Goal: Task Accomplishment & Management: Manage account settings

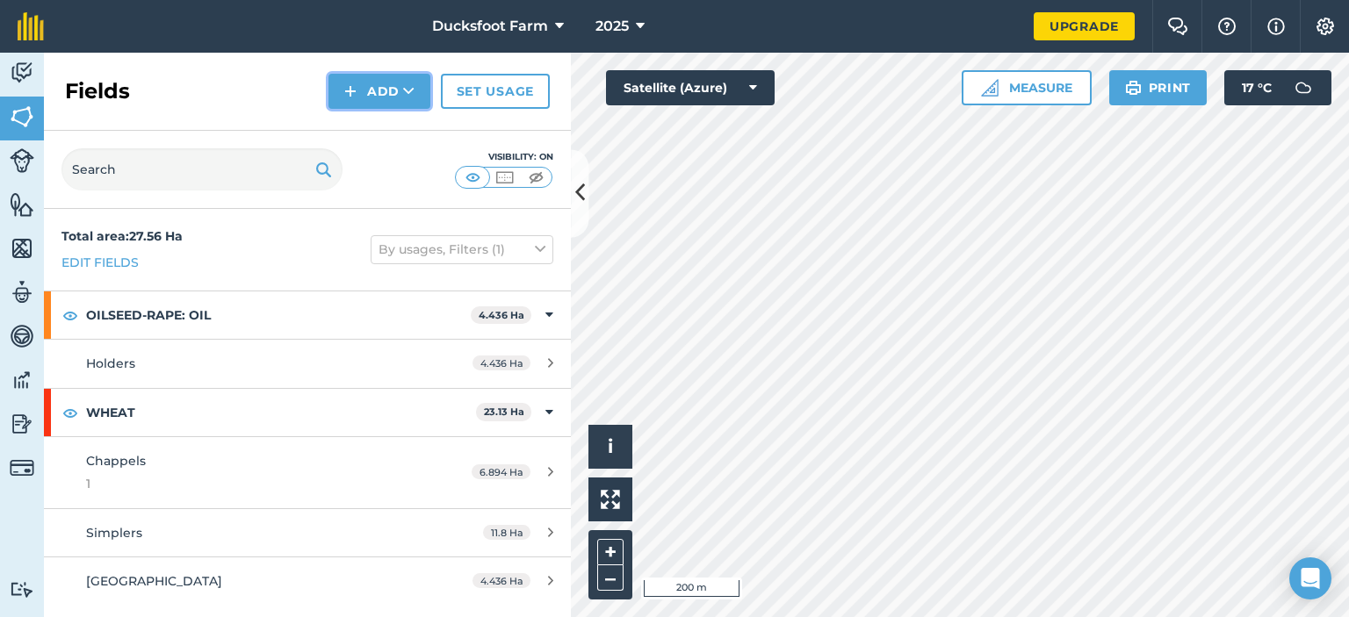
click at [393, 94] on button "Add" at bounding box center [379, 91] width 102 height 35
click at [392, 125] on link "Draw" at bounding box center [379, 130] width 97 height 39
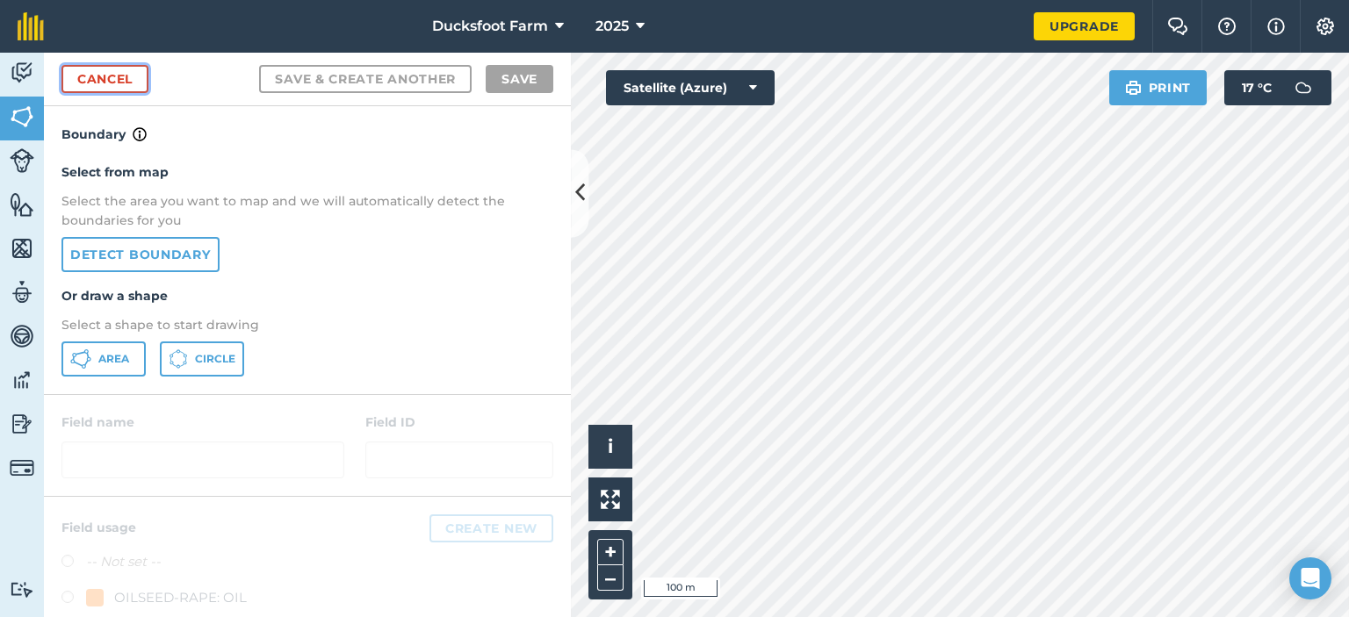
click at [84, 76] on link "Cancel" at bounding box center [104, 79] width 87 height 28
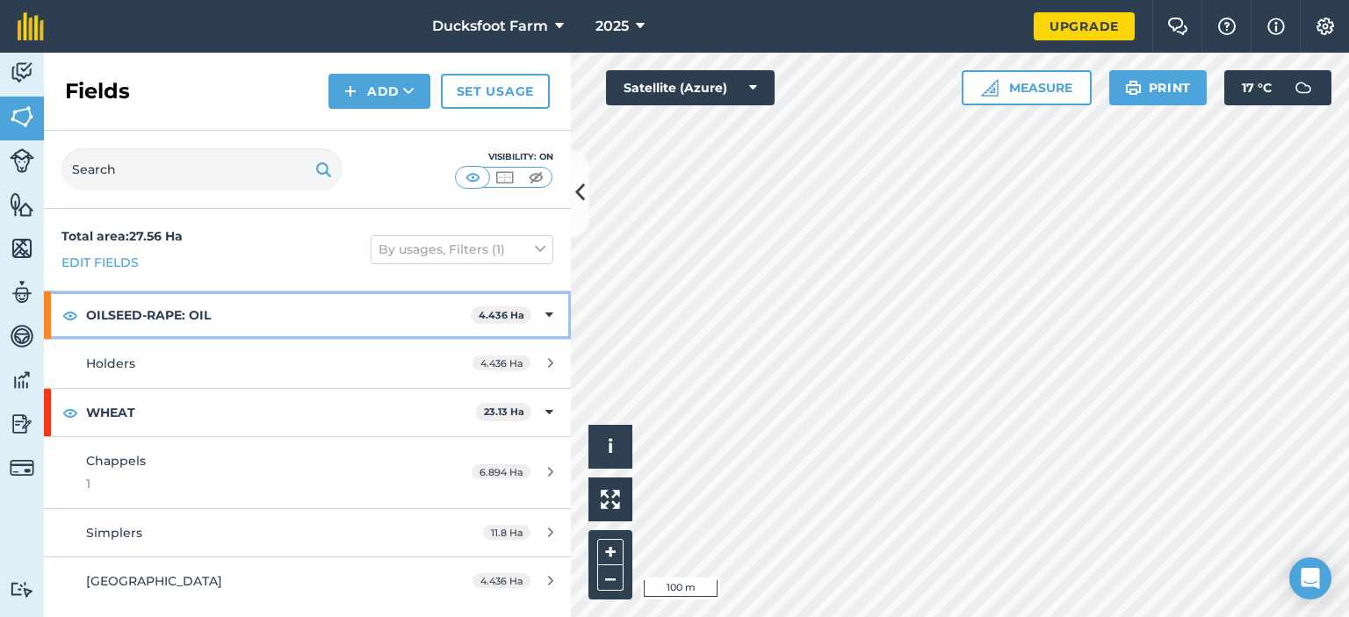
click at [238, 300] on strong "OILSEED-RAPE: OIL" at bounding box center [278, 314] width 385 height 47
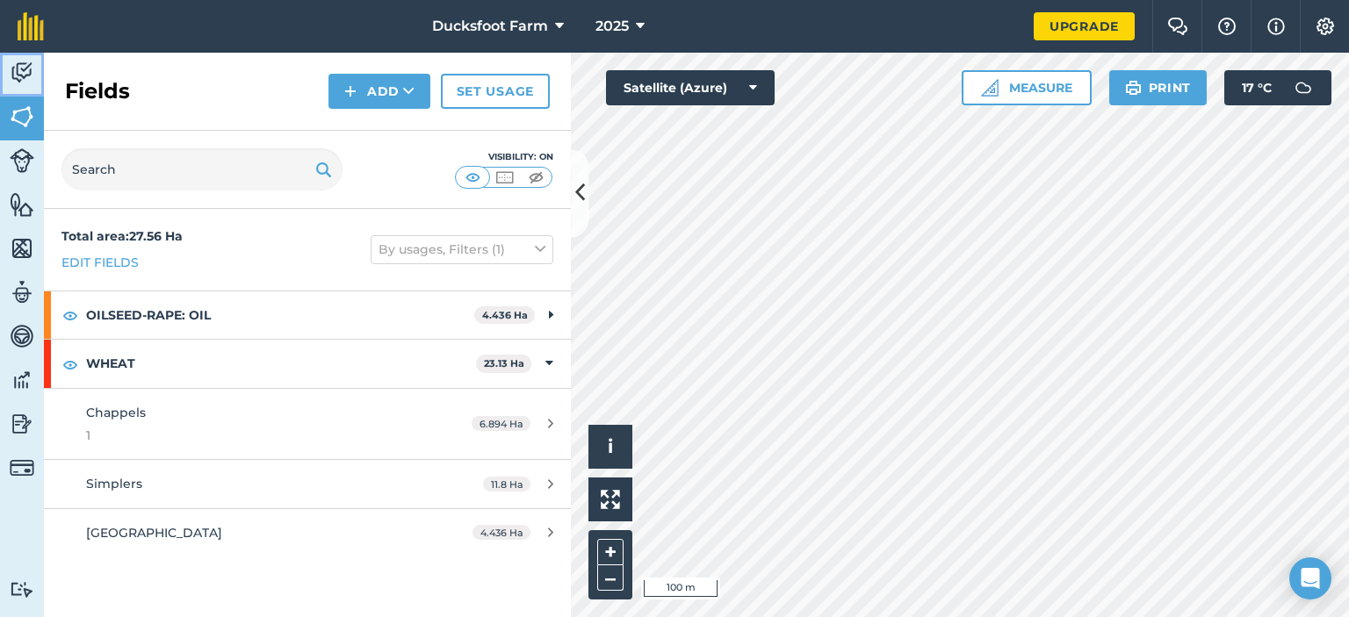
click at [32, 83] on img at bounding box center [22, 73] width 25 height 26
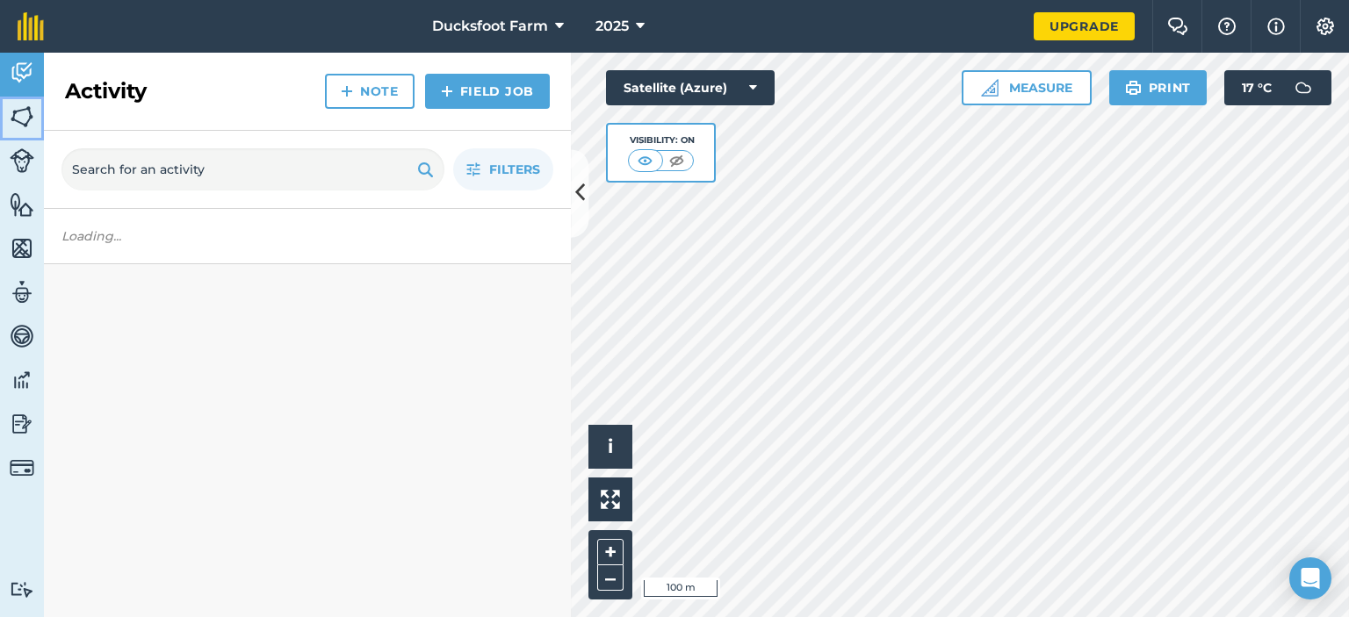
click at [28, 110] on img at bounding box center [22, 117] width 25 height 26
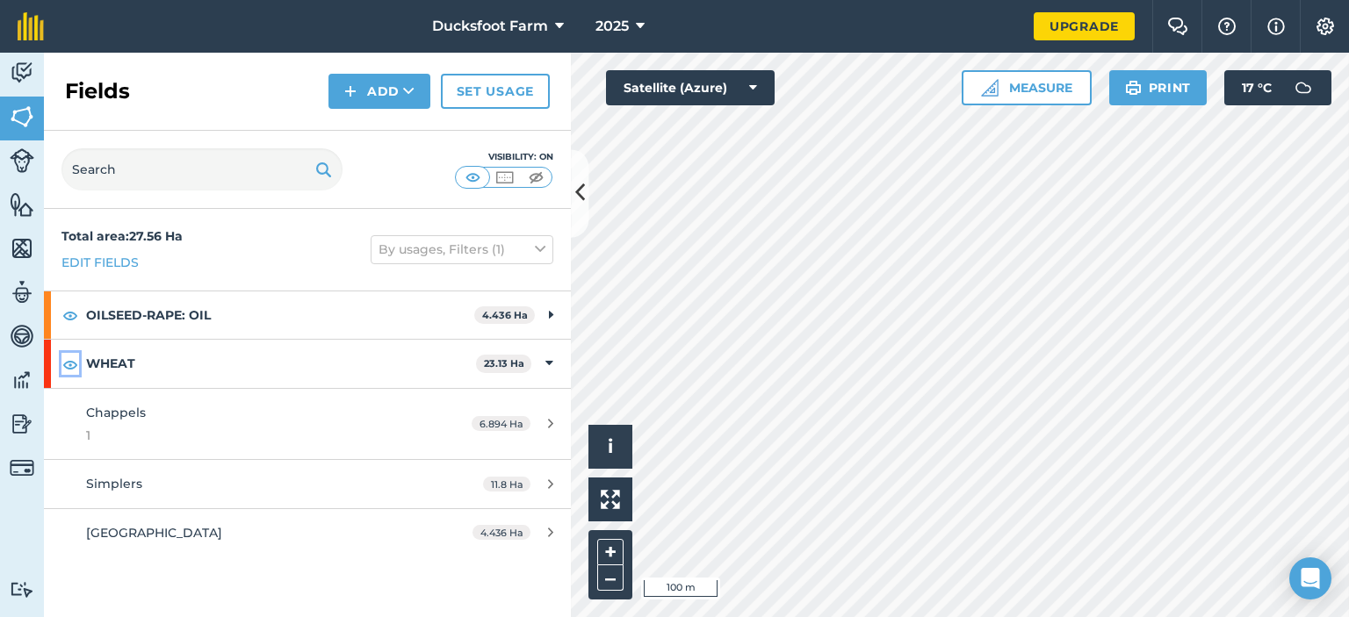
click at [67, 360] on img at bounding box center [70, 364] width 16 height 21
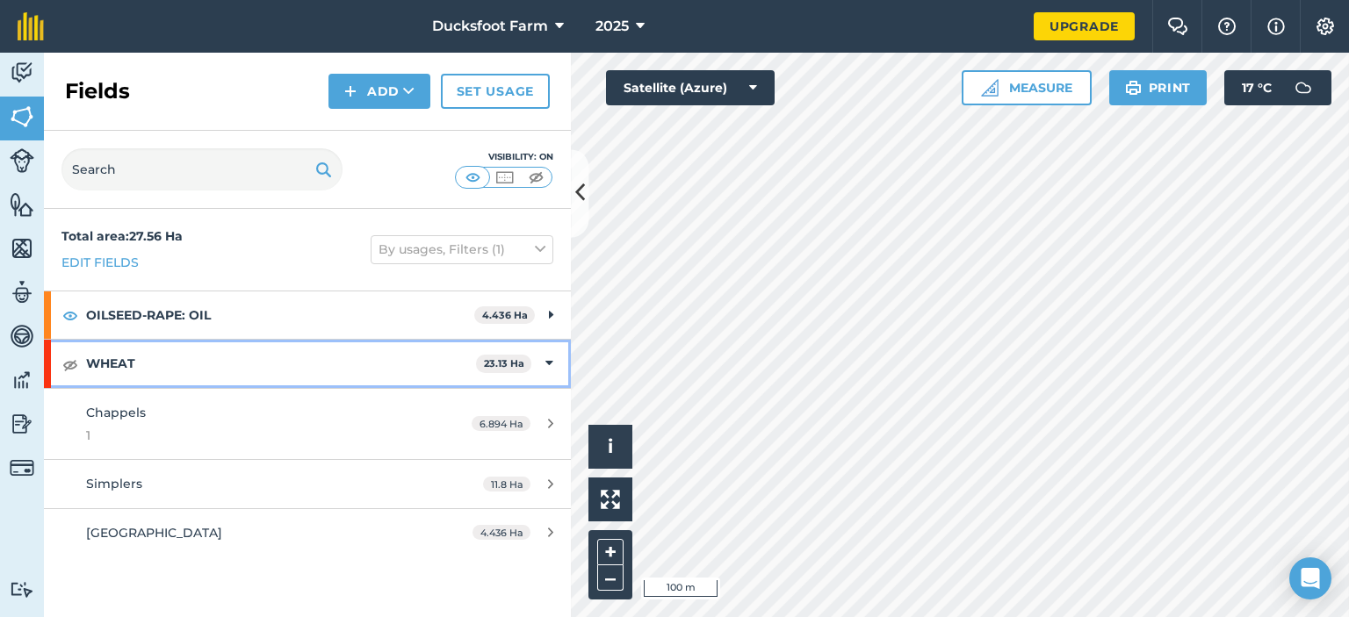
click at [173, 356] on strong "WHEAT" at bounding box center [281, 363] width 390 height 47
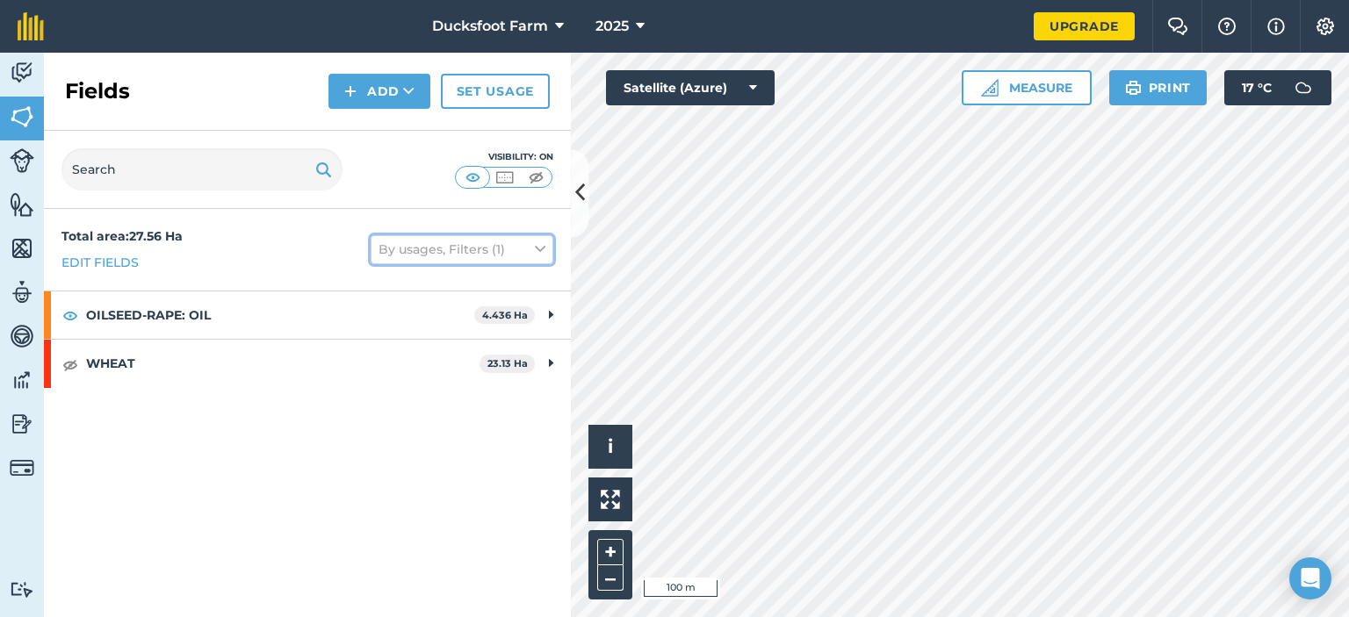
click at [467, 249] on button "By usages, Filters (1)" at bounding box center [461, 249] width 183 height 28
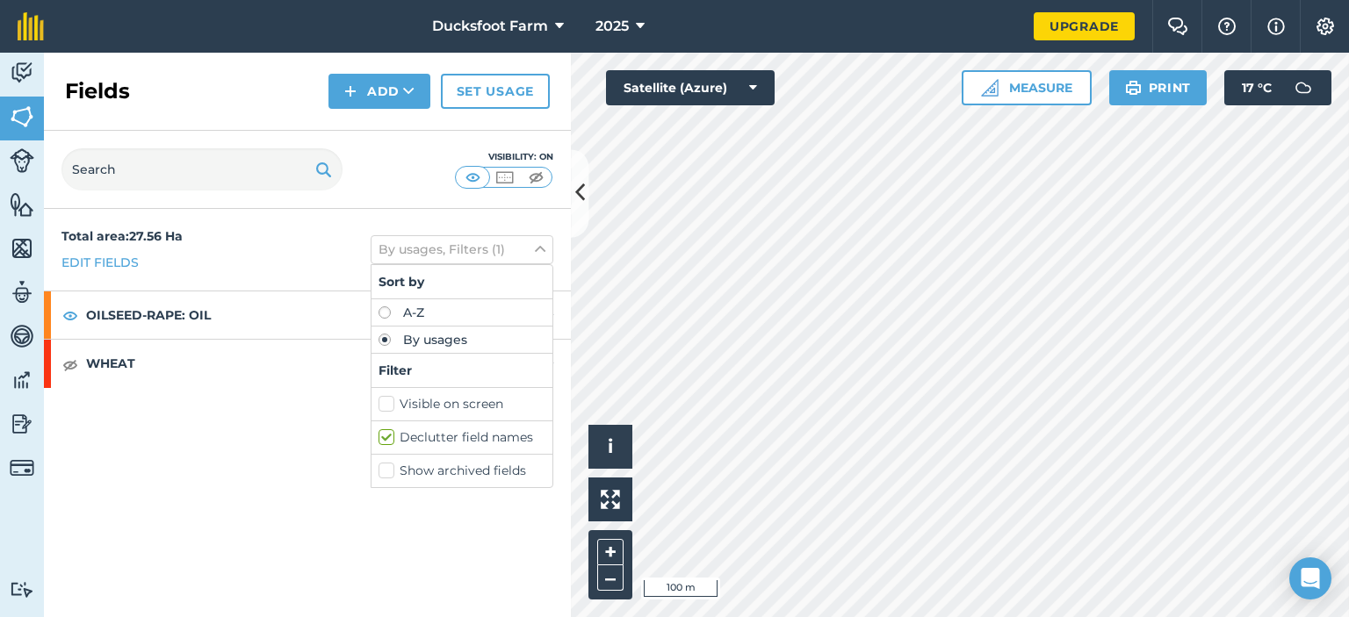
click at [435, 312] on label "A-Z" at bounding box center [461, 312] width 167 height 12
radio input "true"
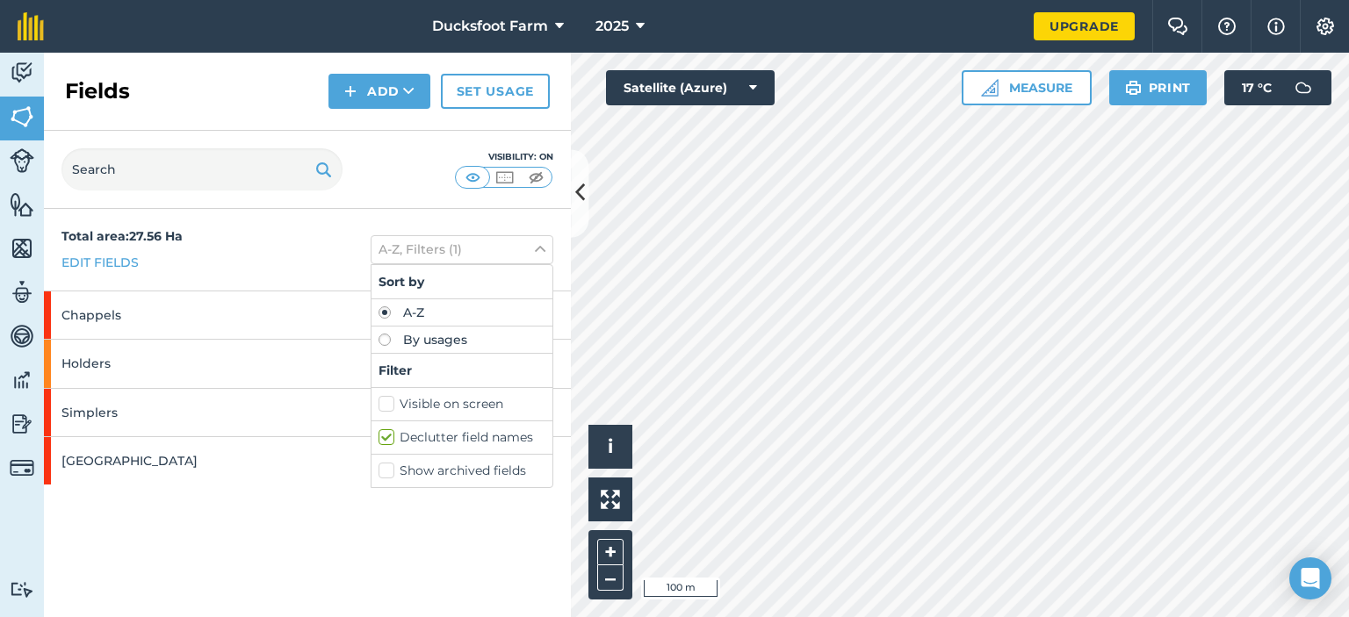
click at [413, 552] on div "Total area : 27.56 Ha Edit fields A-Z, Filters (1) Sort by A-Z By usages Filter…" at bounding box center [307, 413] width 527 height 408
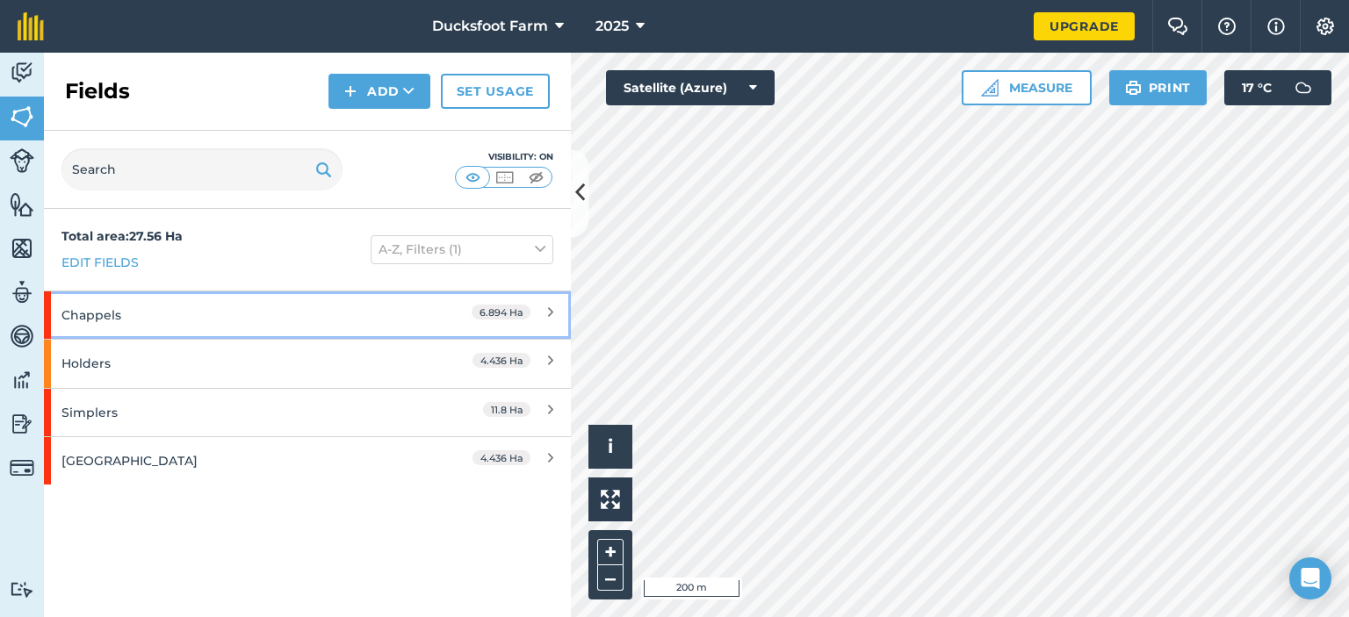
click at [279, 322] on div "Chappels" at bounding box center [231, 314] width 340 height 47
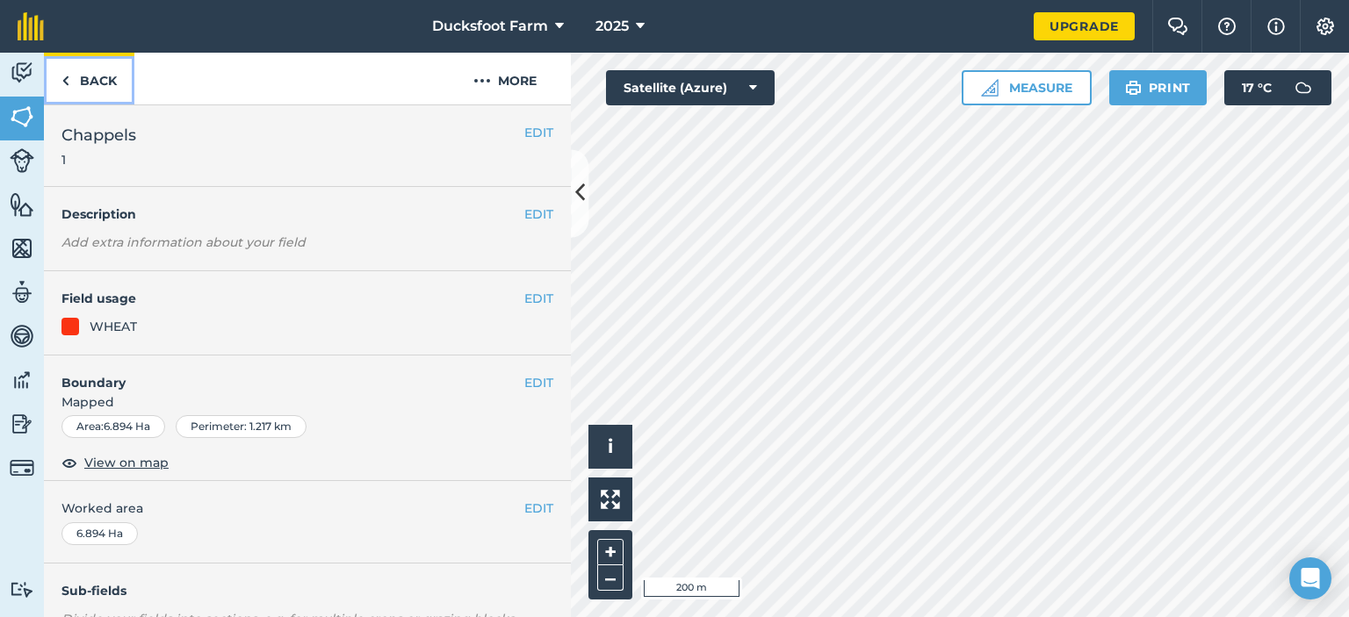
click at [87, 73] on link "Back" at bounding box center [89, 79] width 90 height 52
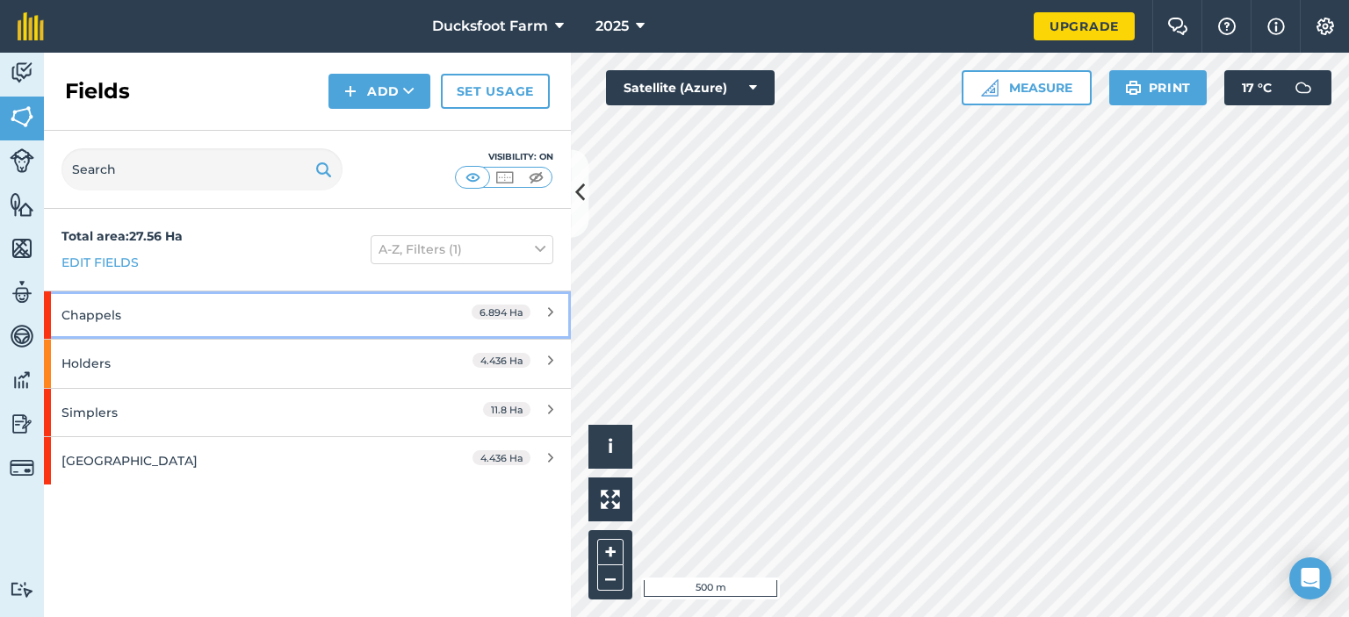
click at [163, 321] on div "Chappels" at bounding box center [231, 314] width 340 height 47
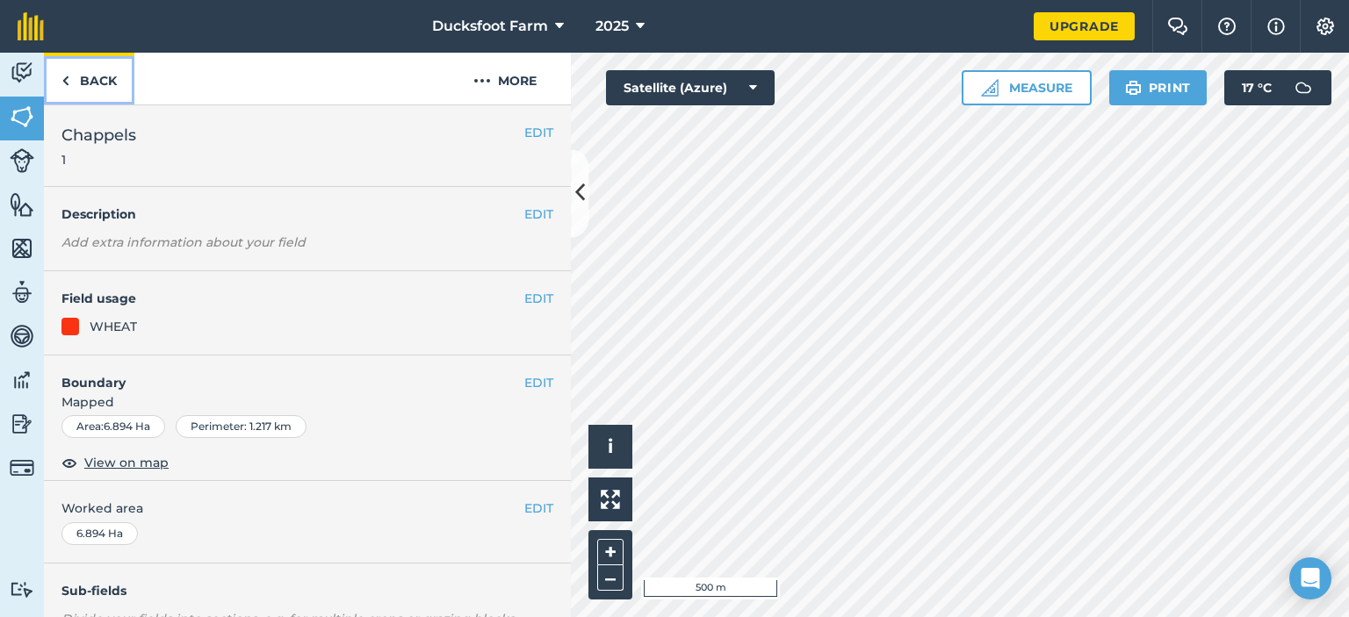
click at [73, 80] on link "Back" at bounding box center [89, 79] width 90 height 52
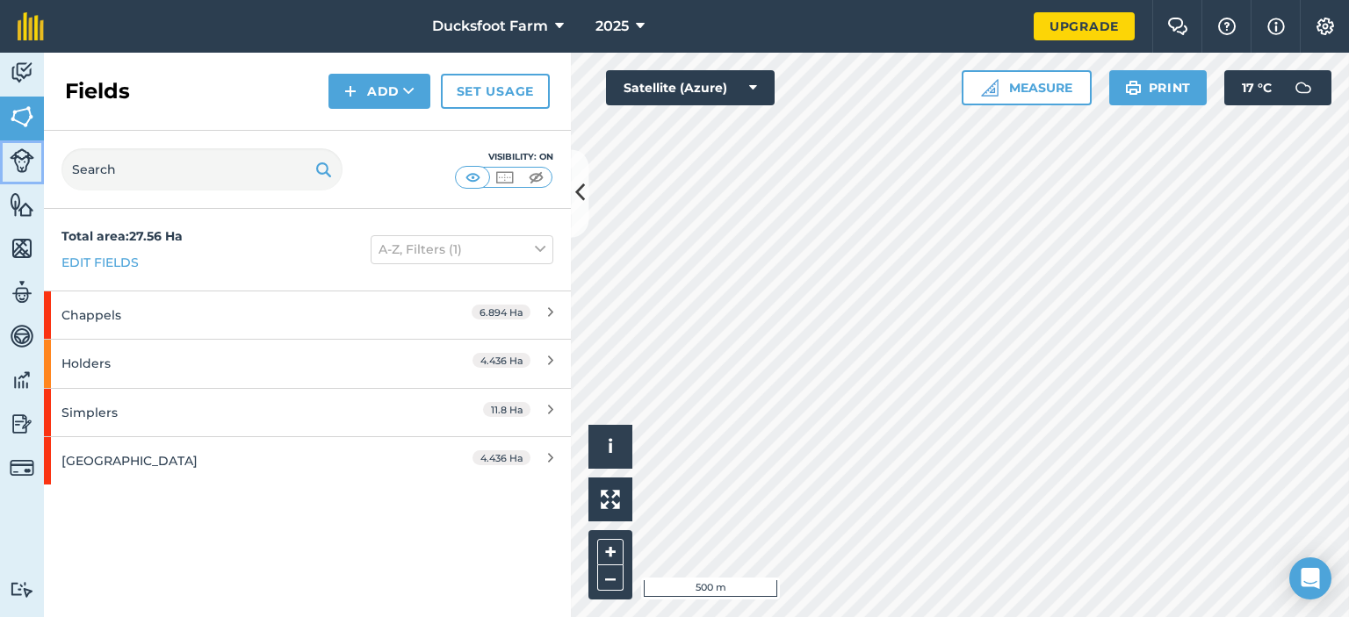
click at [25, 169] on img at bounding box center [22, 160] width 25 height 25
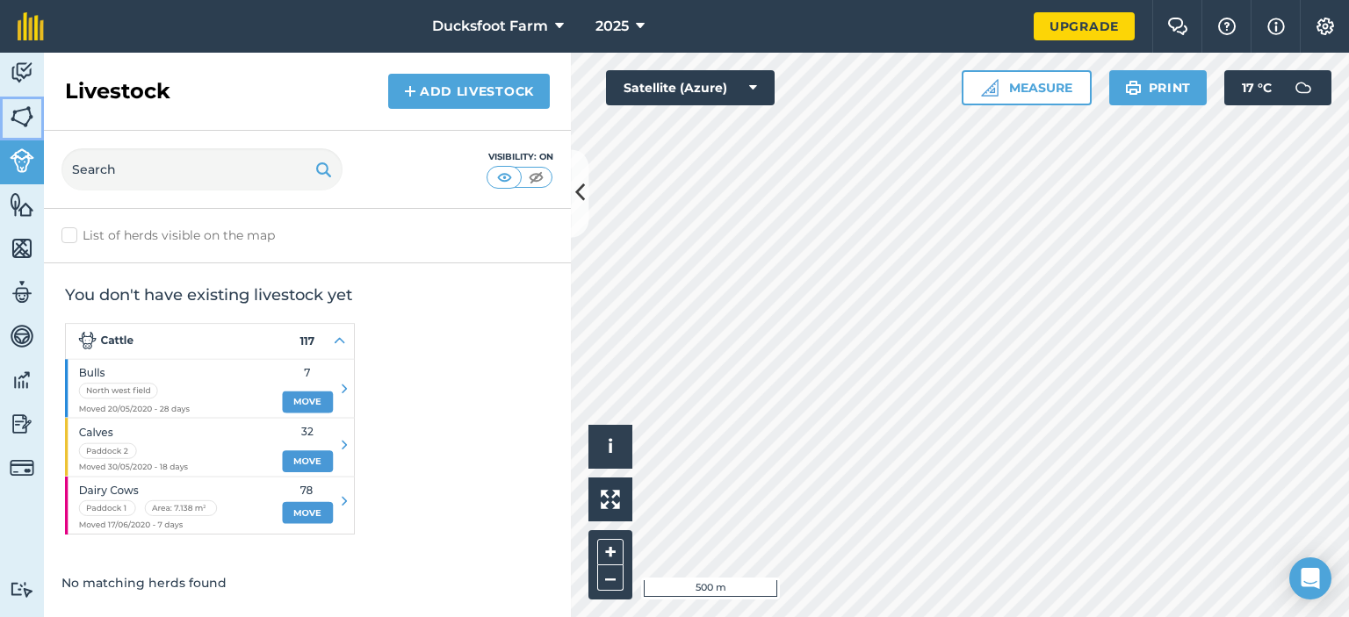
click at [19, 123] on img at bounding box center [22, 117] width 25 height 26
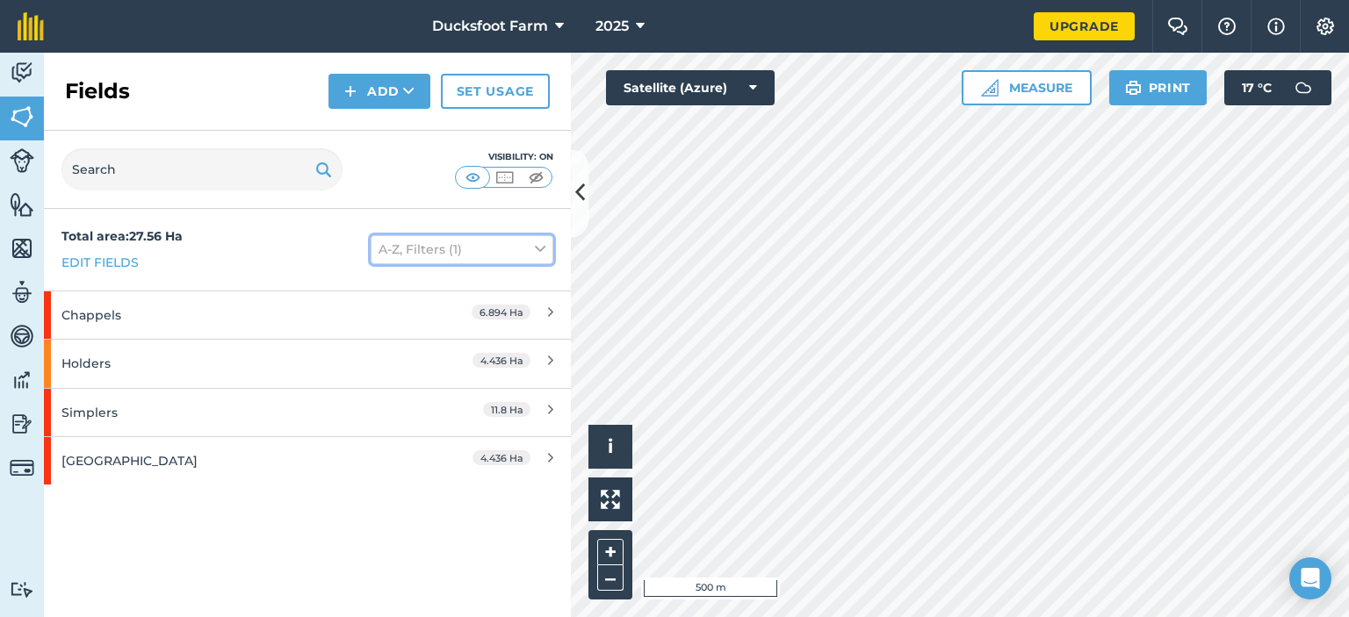
click at [404, 252] on button "A-Z, Filters (1)" at bounding box center [461, 249] width 183 height 28
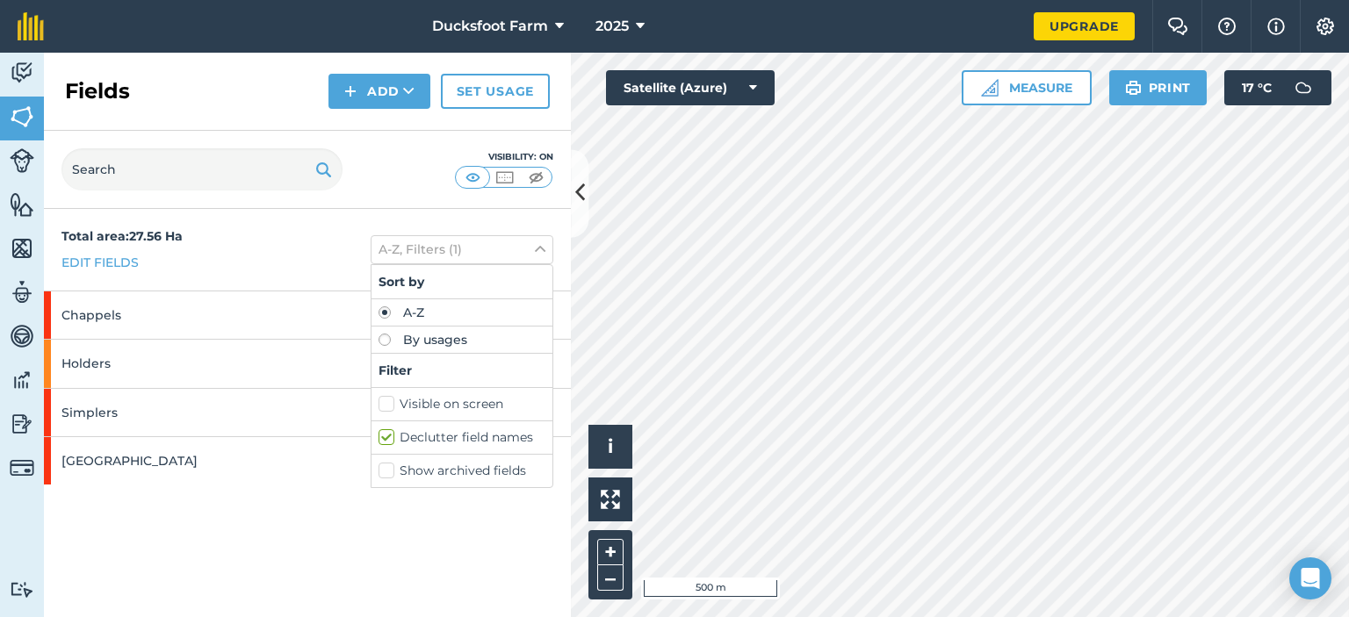
click at [387, 400] on label "Visible on screen" at bounding box center [461, 404] width 167 height 18
click at [387, 400] on input "Visible on screen" at bounding box center [383, 400] width 11 height 11
checkbox input "true"
click at [382, 435] on label "Declutter field names" at bounding box center [461, 437] width 167 height 18
click at [382, 435] on input "Declutter field names" at bounding box center [383, 433] width 11 height 11
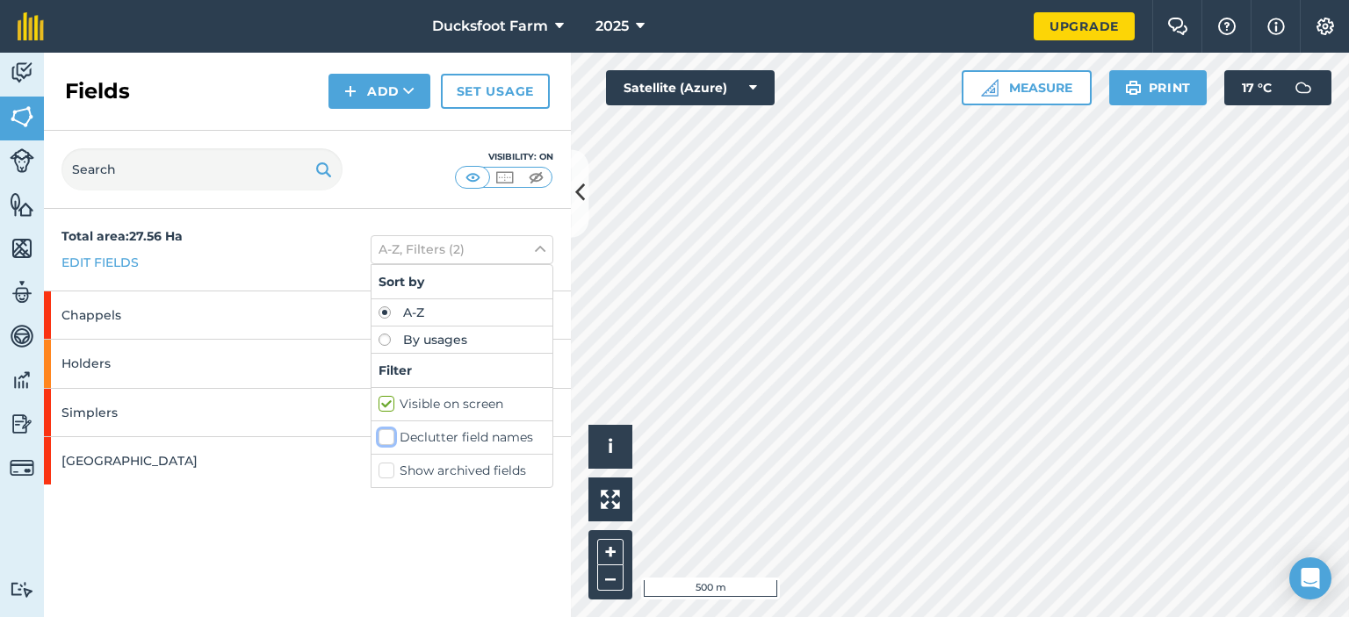
checkbox input "false"
click at [530, 181] on img at bounding box center [536, 178] width 22 height 18
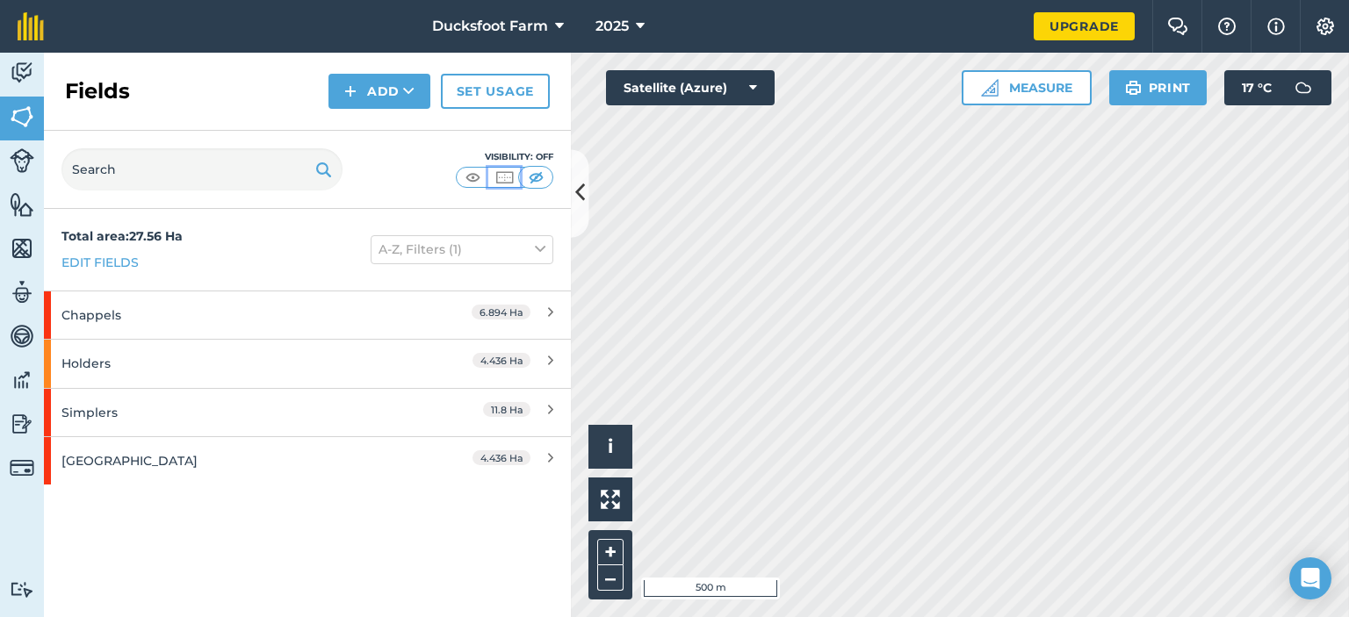
click at [495, 176] on img at bounding box center [504, 178] width 22 height 18
click at [476, 180] on img at bounding box center [473, 178] width 22 height 18
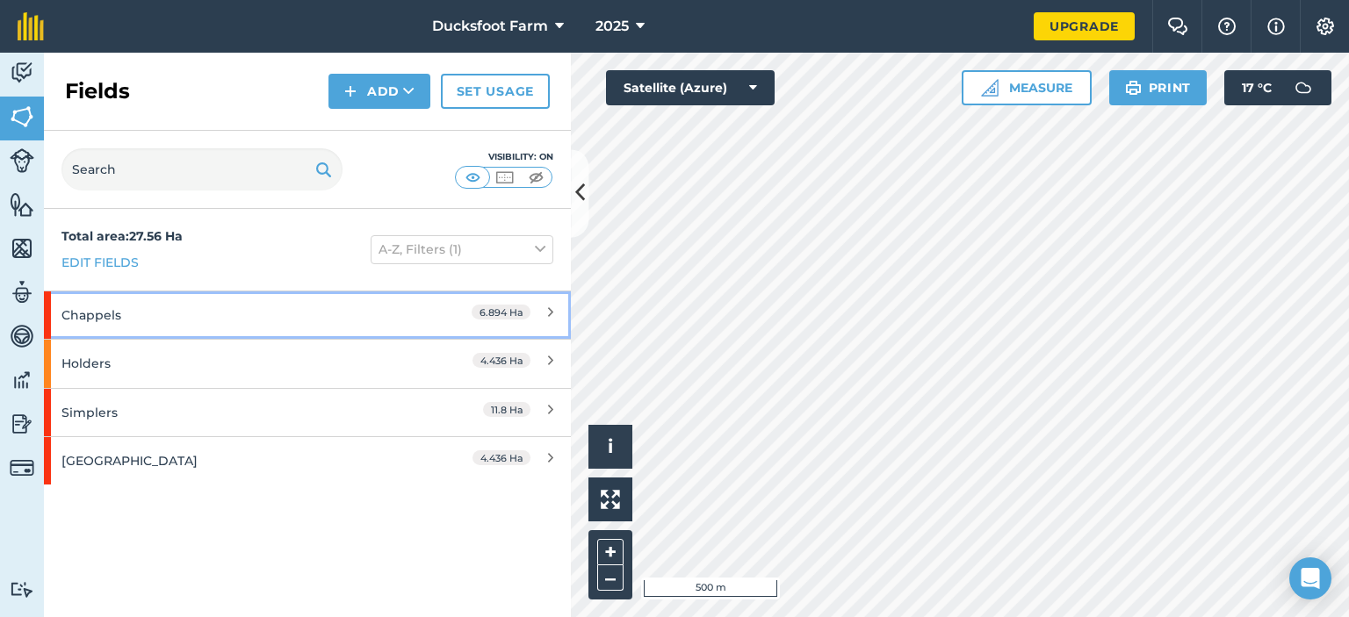
click at [95, 314] on div "Chappels" at bounding box center [231, 314] width 340 height 47
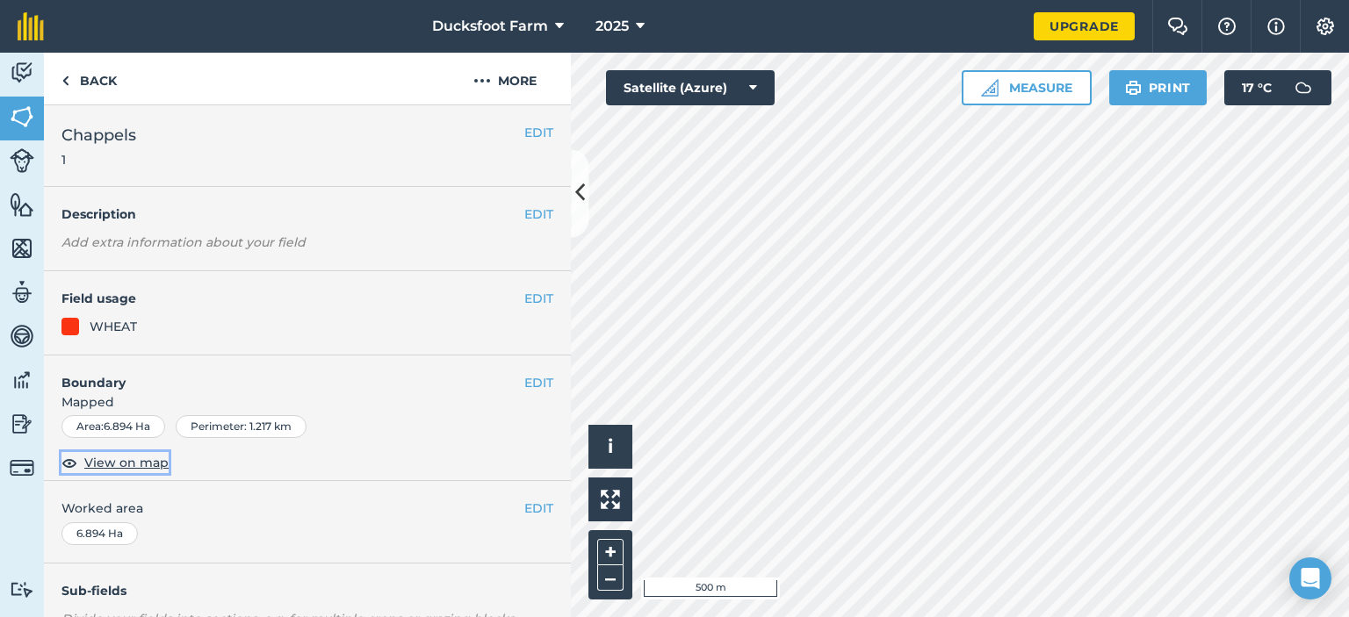
click at [114, 461] on span "View on map" at bounding box center [126, 462] width 84 height 19
click at [68, 78] on img at bounding box center [65, 80] width 8 height 21
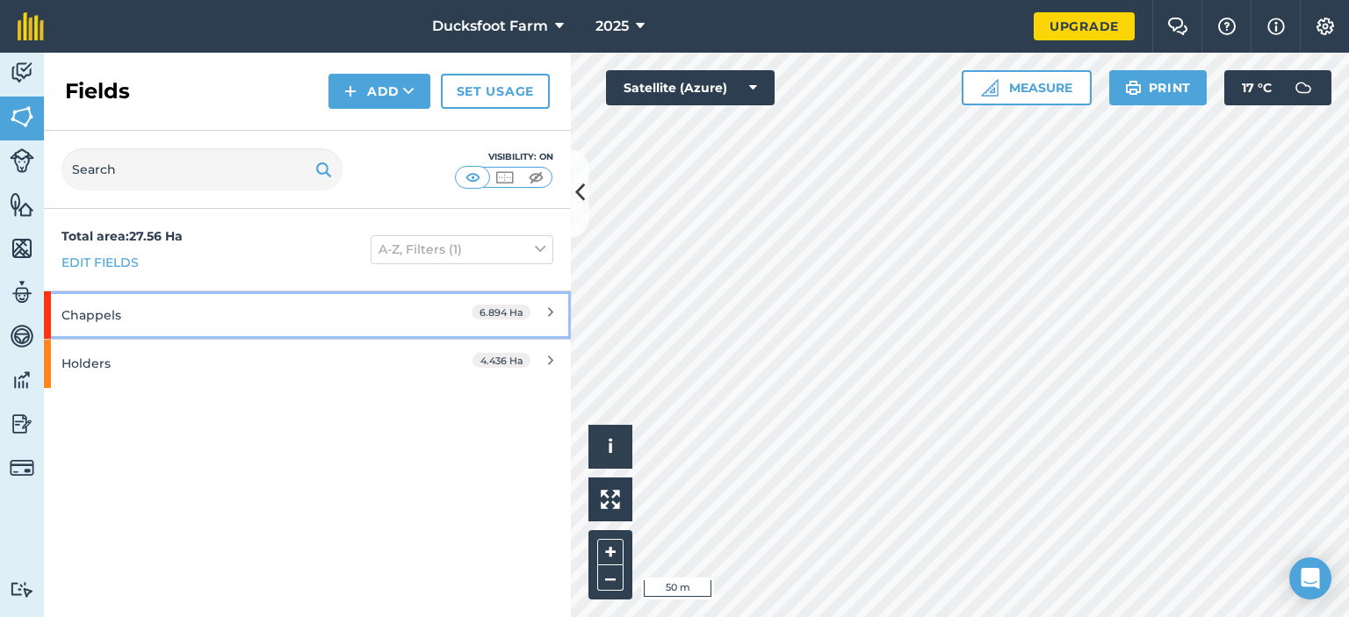
click at [85, 322] on div "Chappels" at bounding box center [231, 314] width 340 height 47
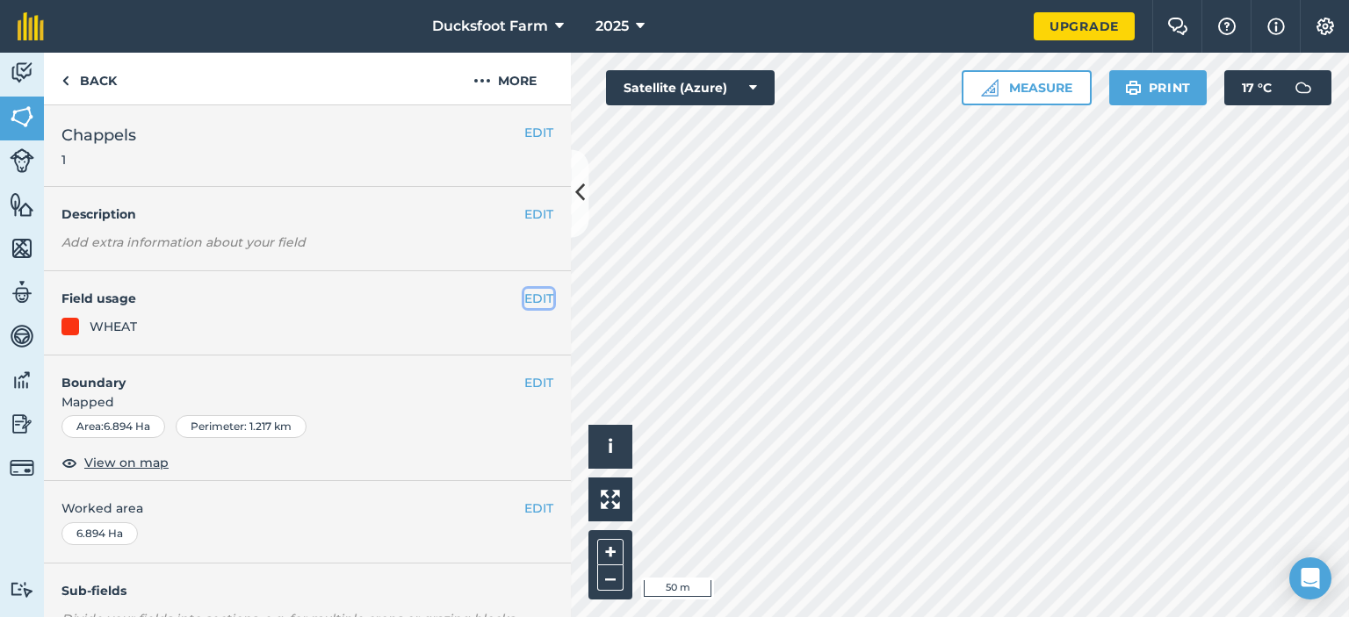
click at [524, 294] on button "EDIT" at bounding box center [538, 298] width 29 height 19
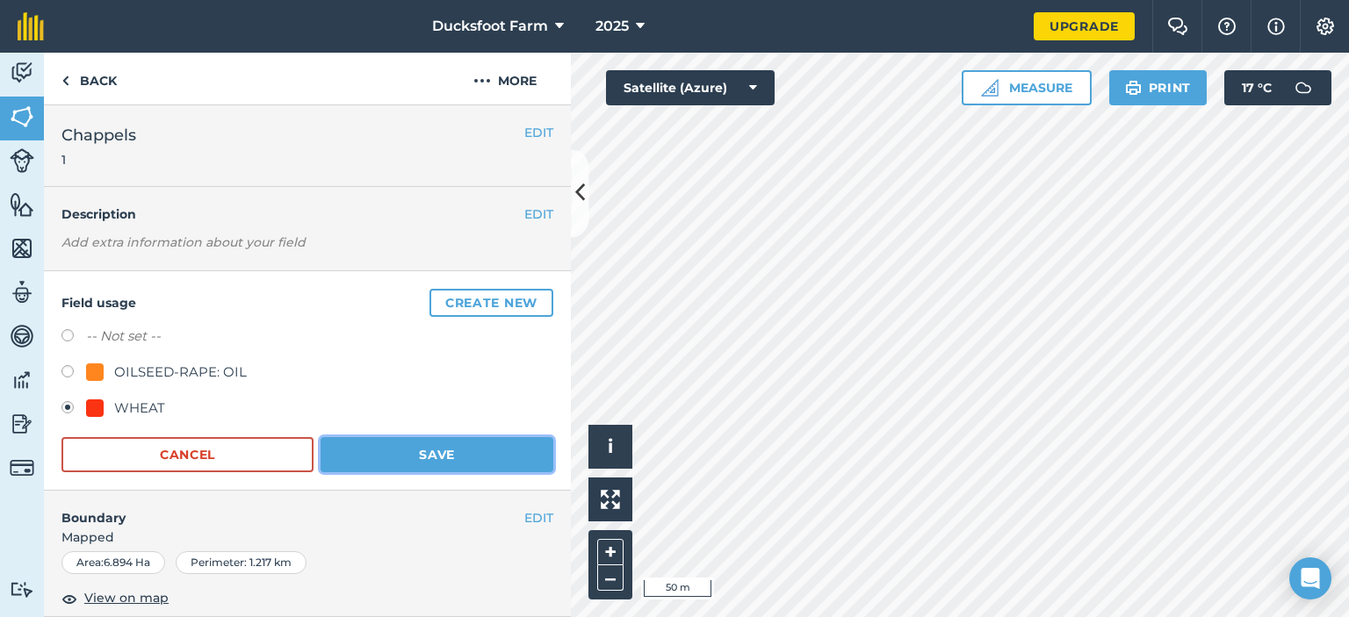
click at [405, 448] on button "Save" at bounding box center [436, 454] width 233 height 35
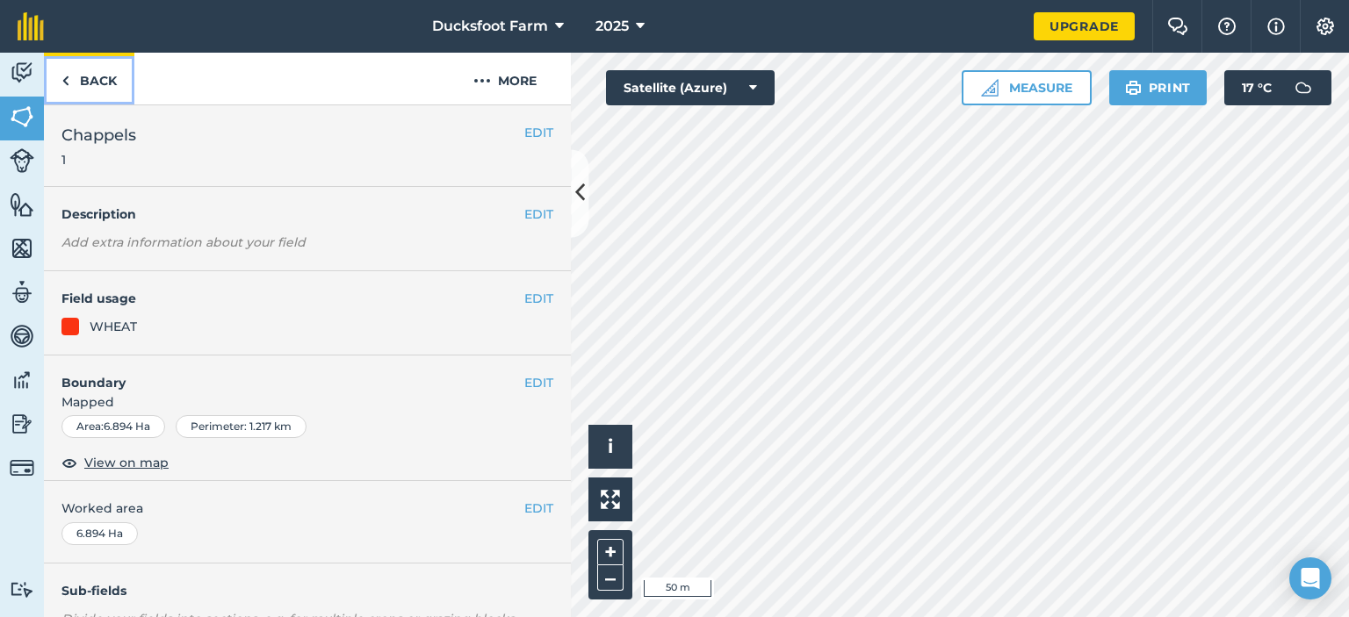
click at [71, 72] on link "Back" at bounding box center [89, 79] width 90 height 52
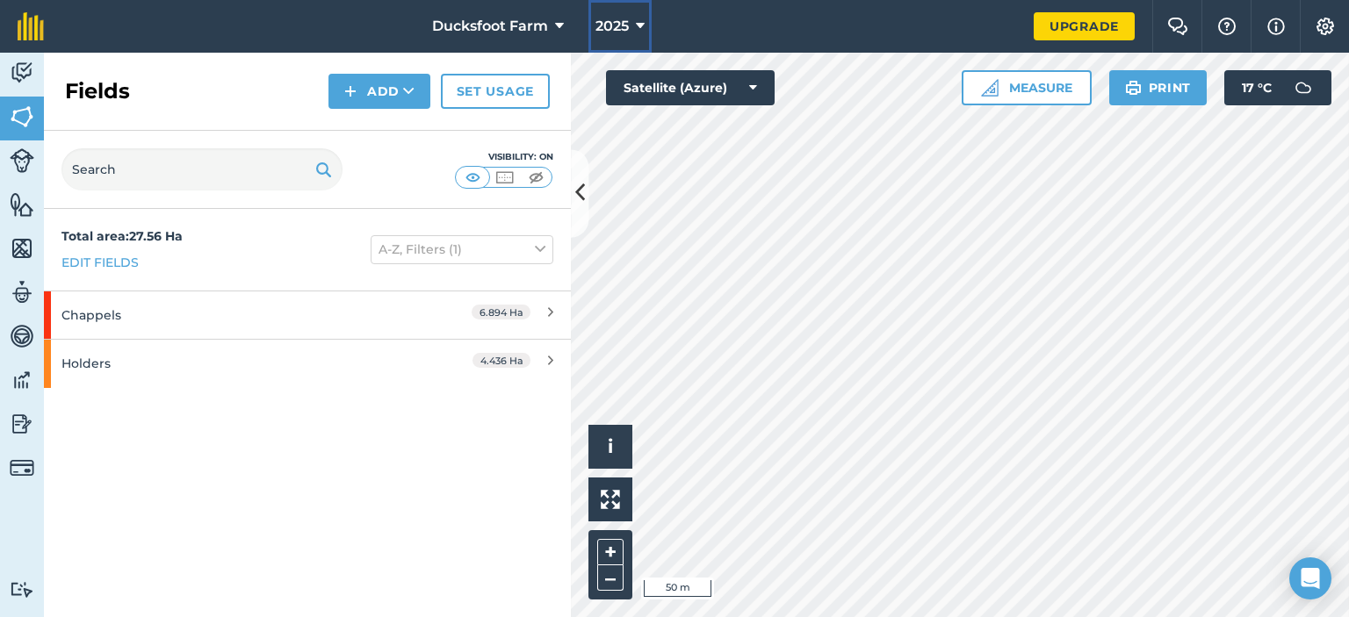
click at [615, 24] on span "2025" at bounding box center [611, 26] width 33 height 21
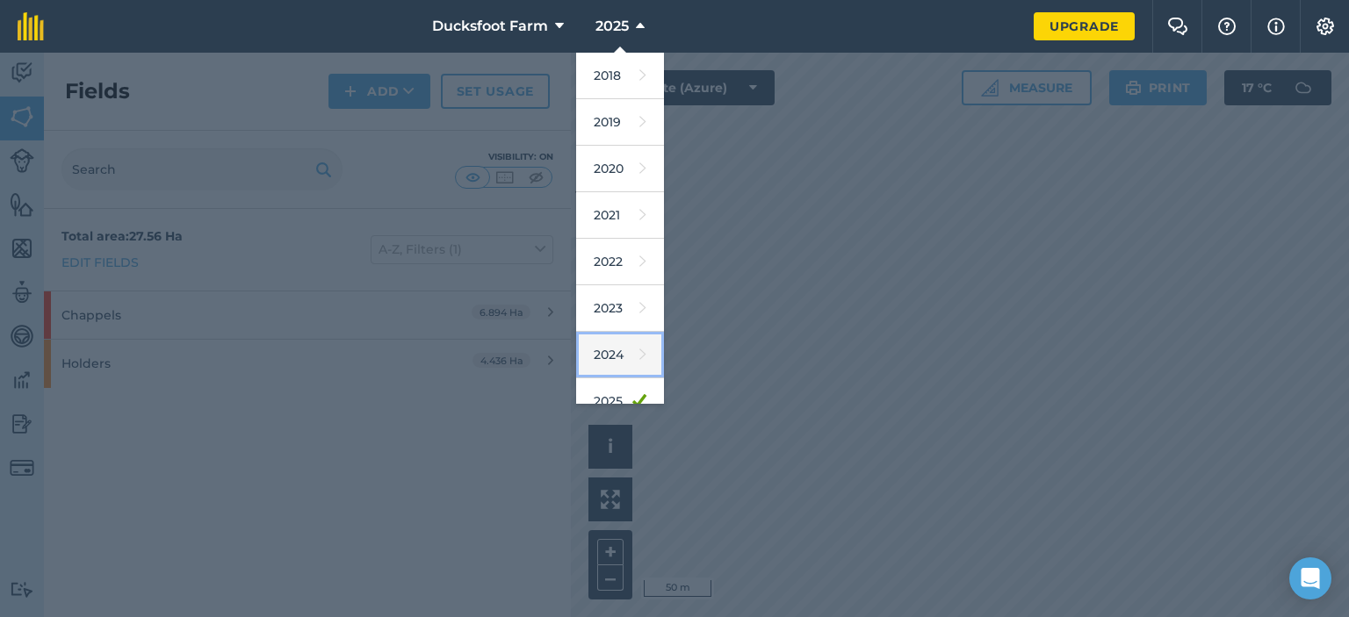
click at [613, 353] on link "2024" at bounding box center [620, 355] width 88 height 47
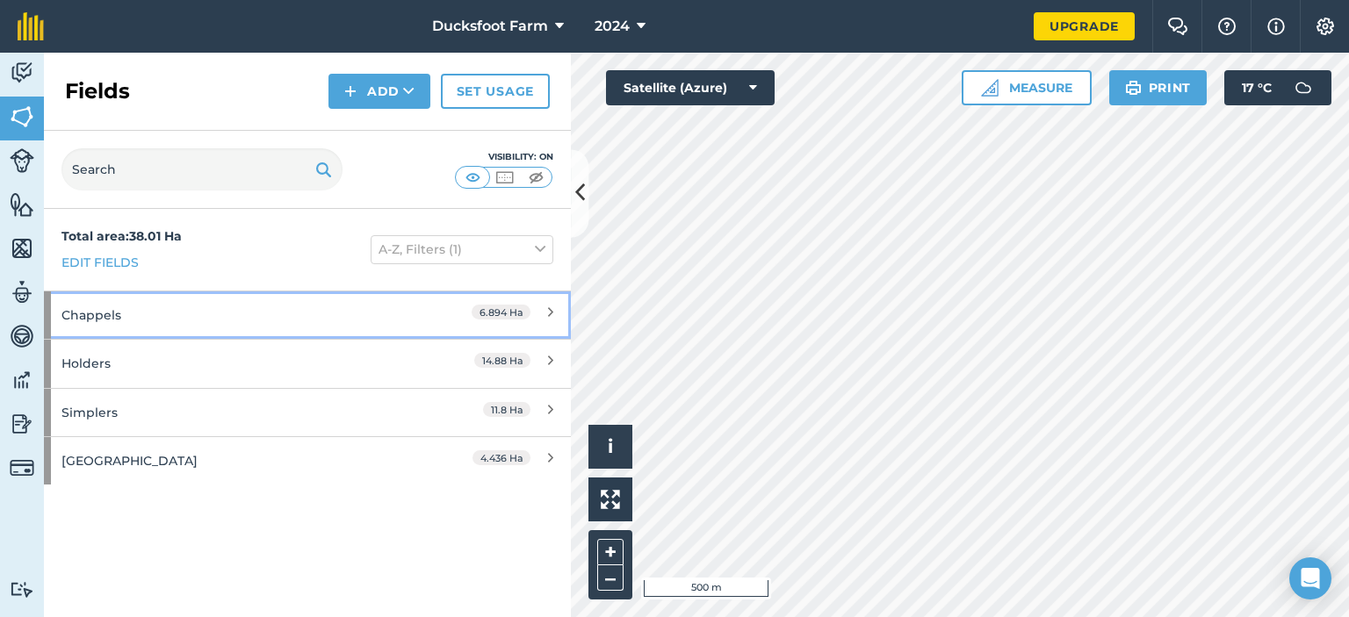
click at [248, 309] on div "Chappels" at bounding box center [231, 314] width 340 height 47
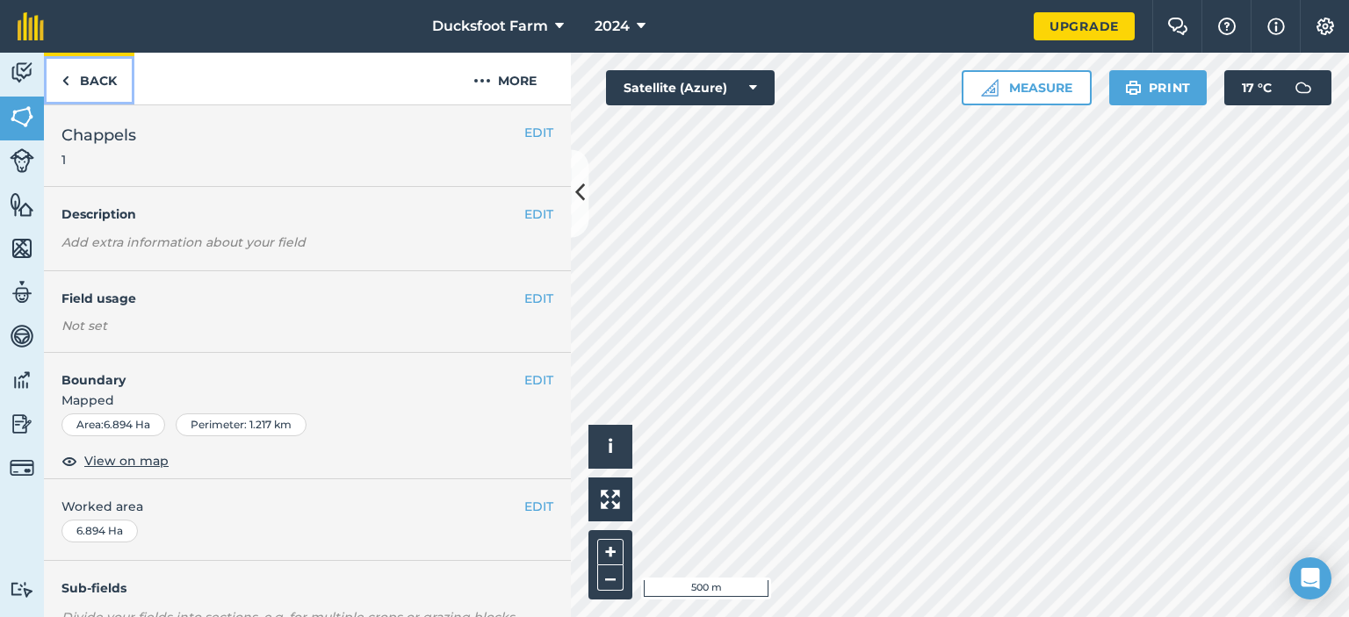
click at [68, 75] on img at bounding box center [65, 80] width 8 height 21
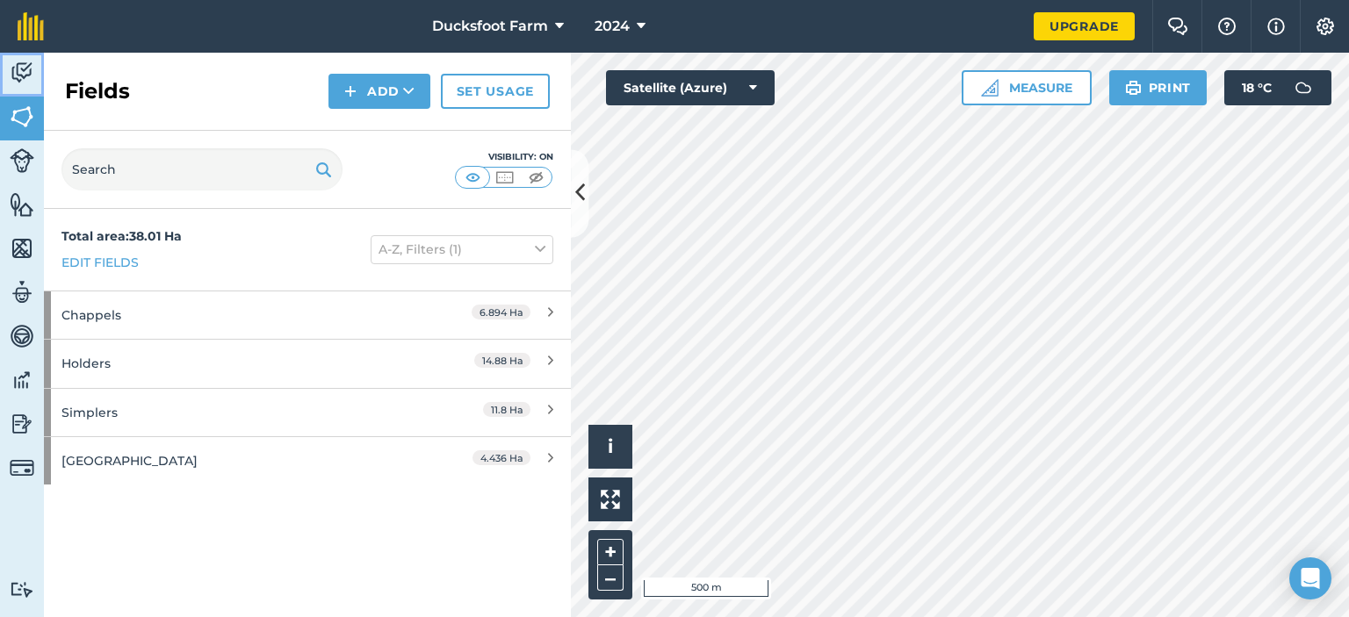
click at [23, 62] on img at bounding box center [22, 73] width 25 height 26
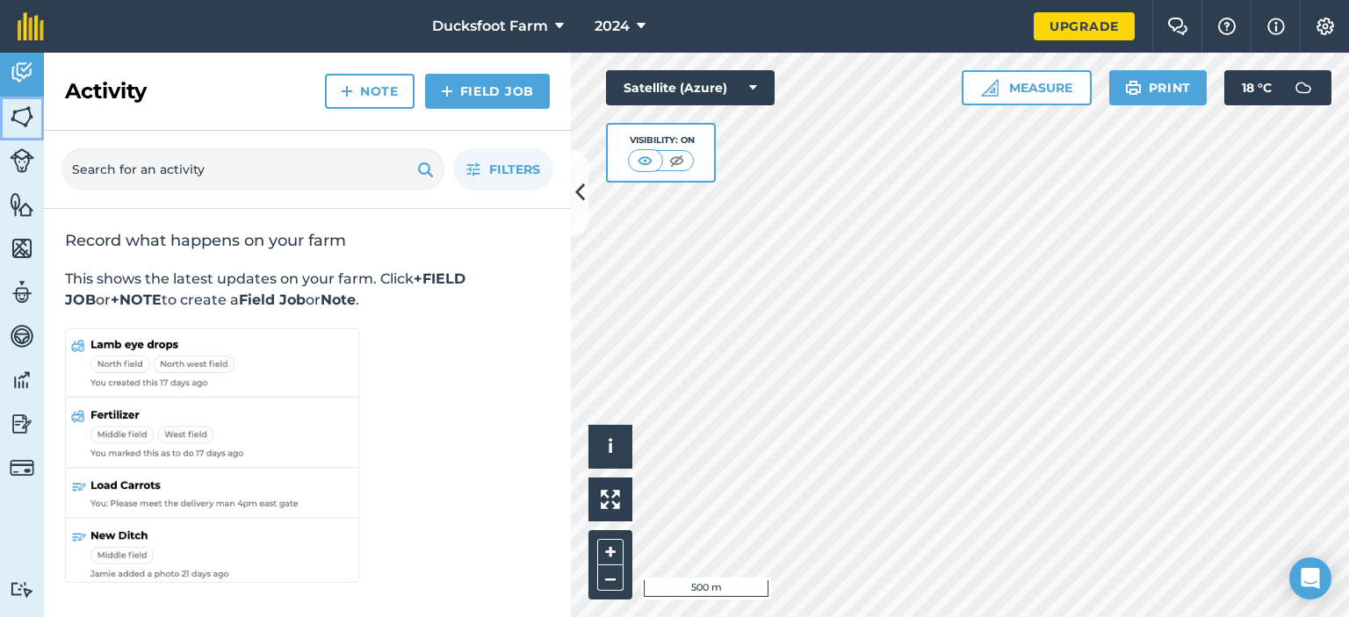
click at [20, 117] on img at bounding box center [22, 117] width 25 height 26
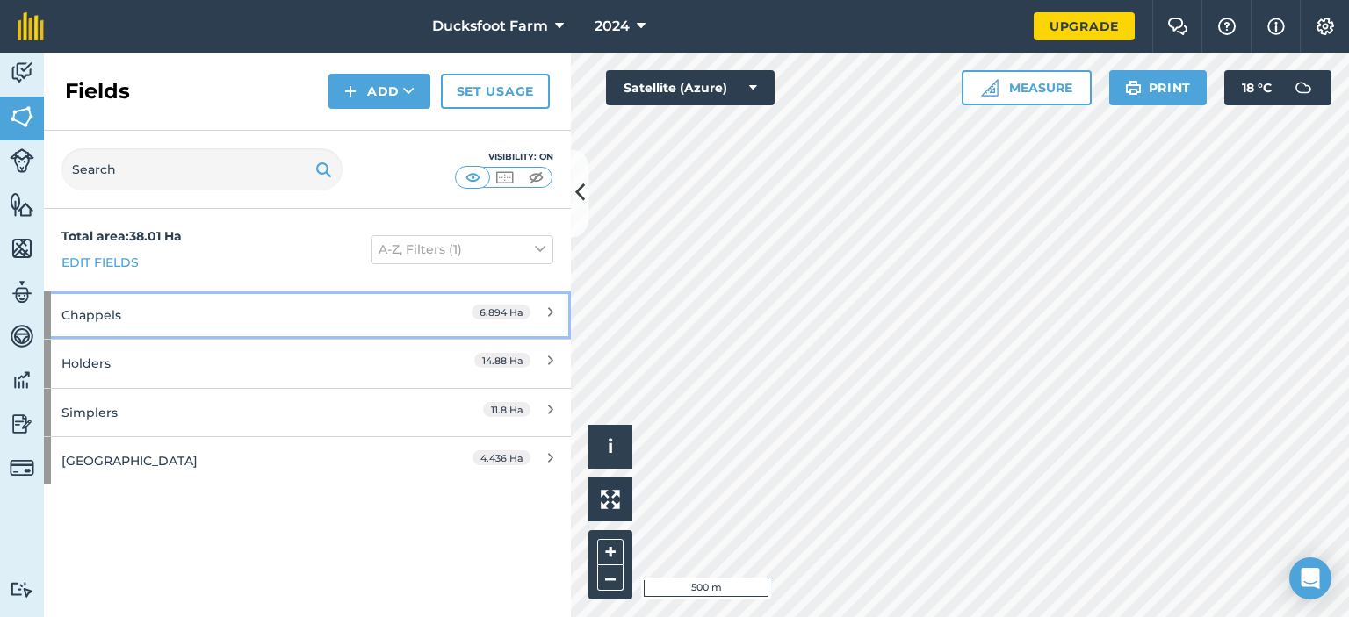
click at [550, 312] on icon at bounding box center [550, 315] width 5 height 19
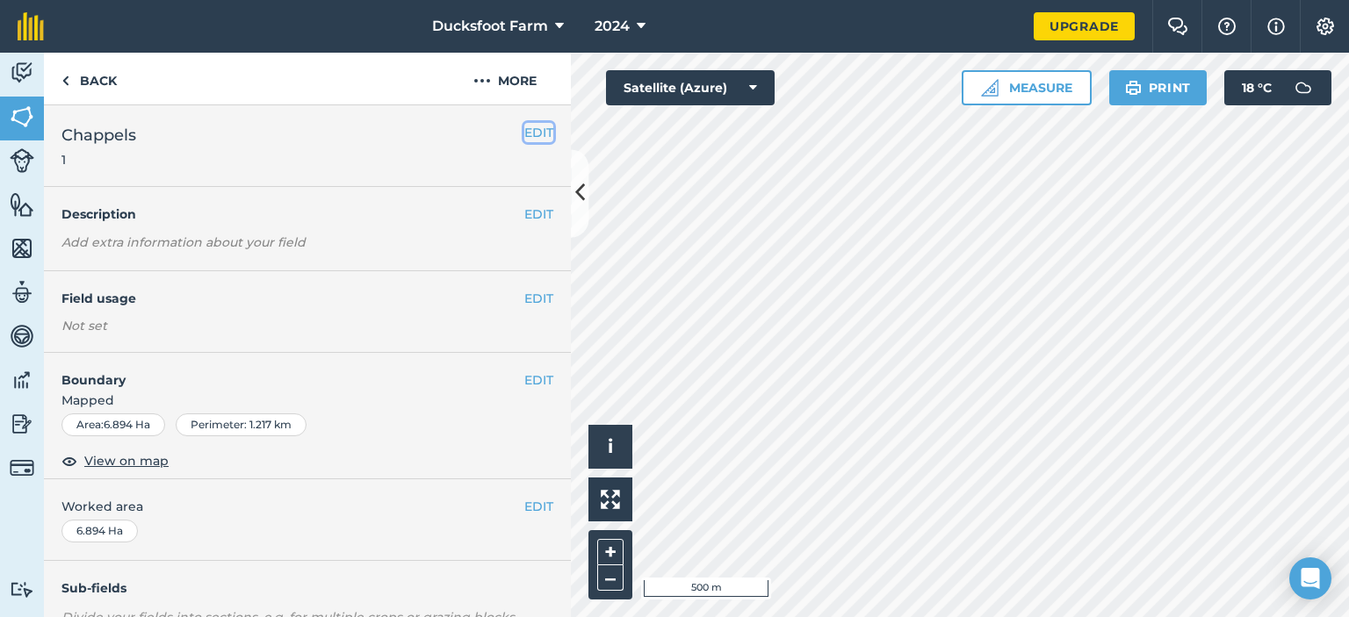
click at [528, 133] on button "EDIT" at bounding box center [538, 132] width 29 height 19
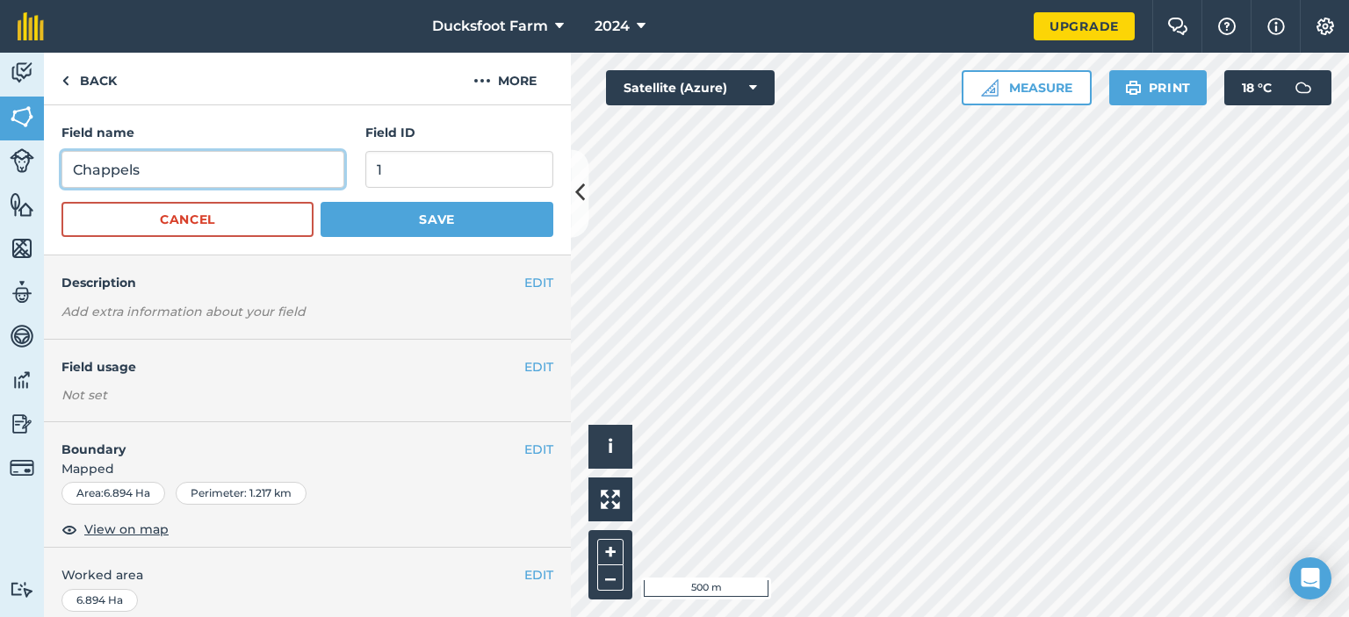
click at [265, 178] on input "Chappels" at bounding box center [202, 169] width 283 height 37
type input "[PERSON_NAME]"
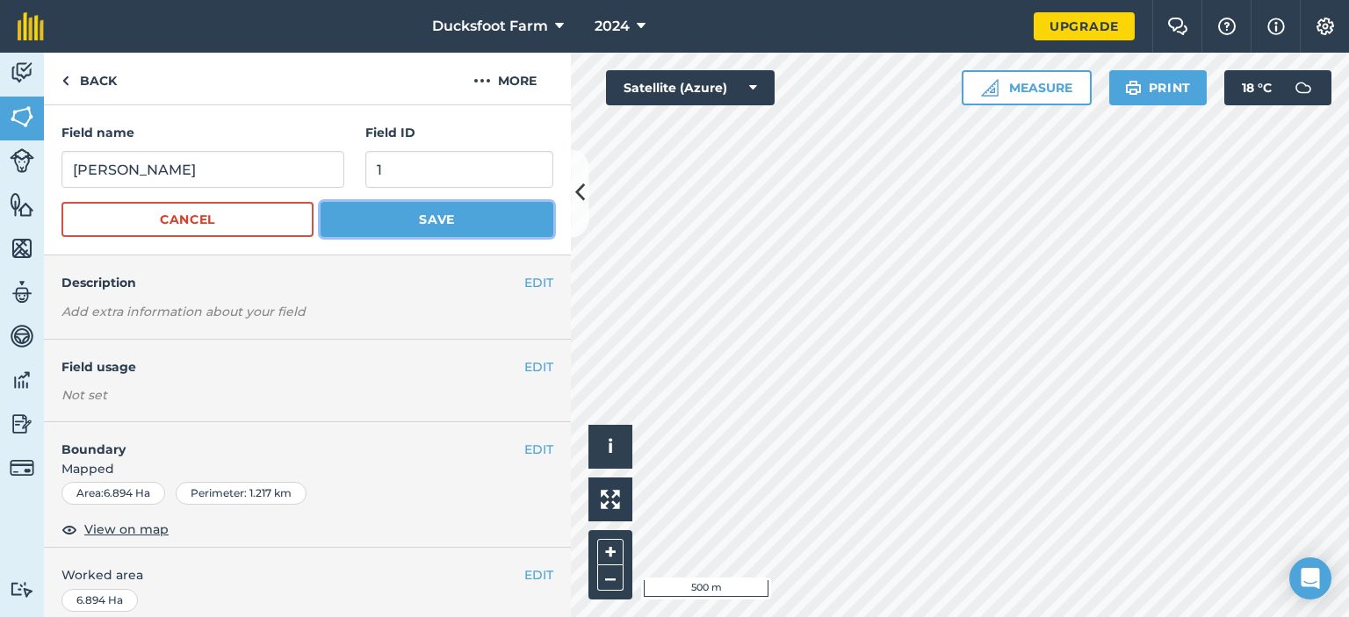
click at [397, 215] on button "Save" at bounding box center [436, 219] width 233 height 35
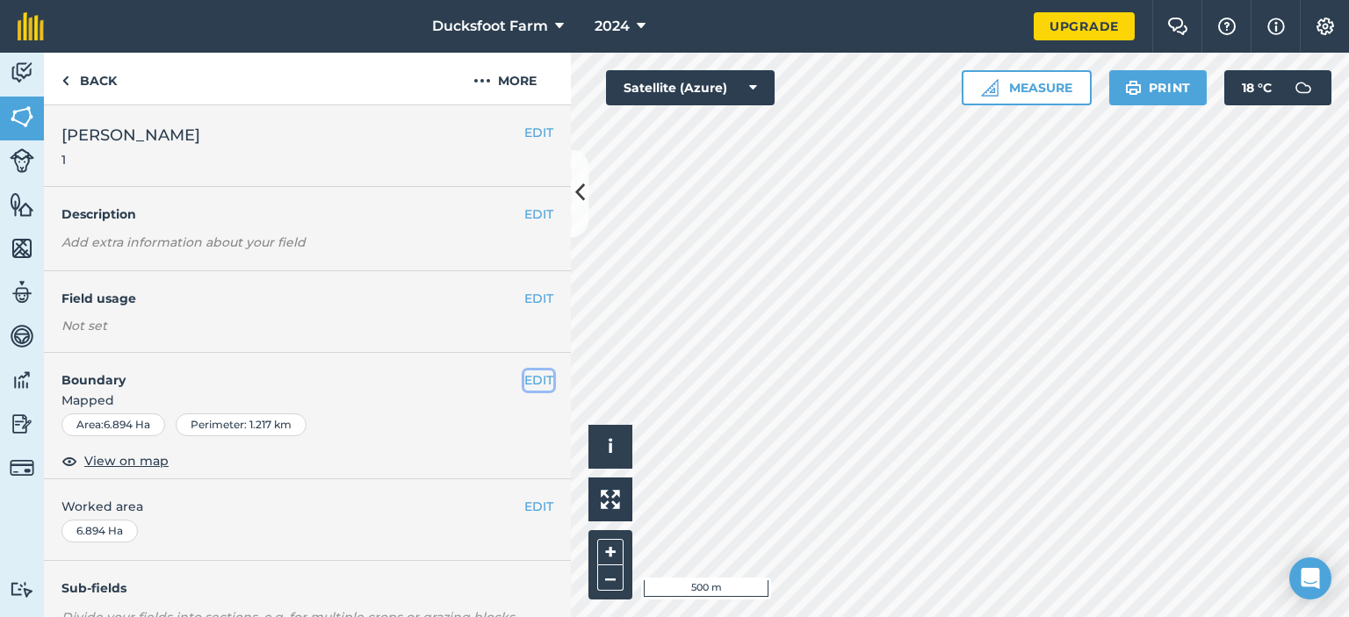
click at [526, 378] on button "EDIT" at bounding box center [538, 379] width 29 height 19
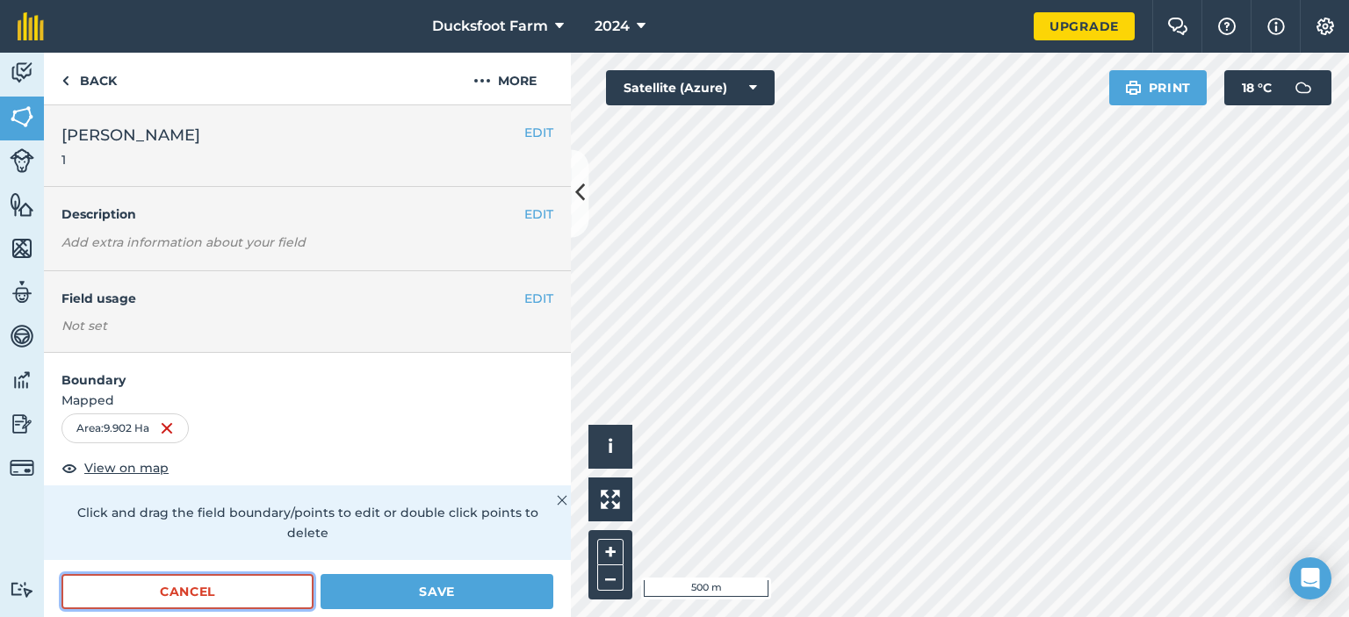
click at [242, 599] on button "Cancel" at bounding box center [187, 591] width 252 height 35
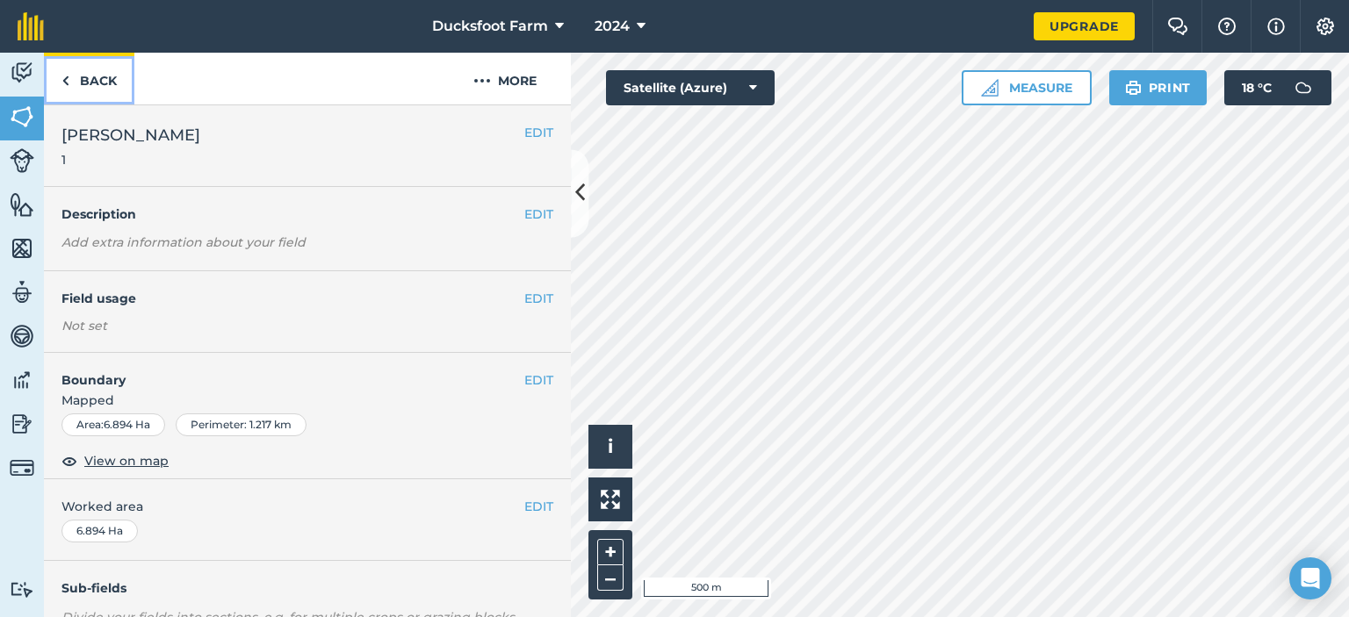
click at [93, 83] on link "Back" at bounding box center [89, 79] width 90 height 52
